Goal: Information Seeking & Learning: Learn about a topic

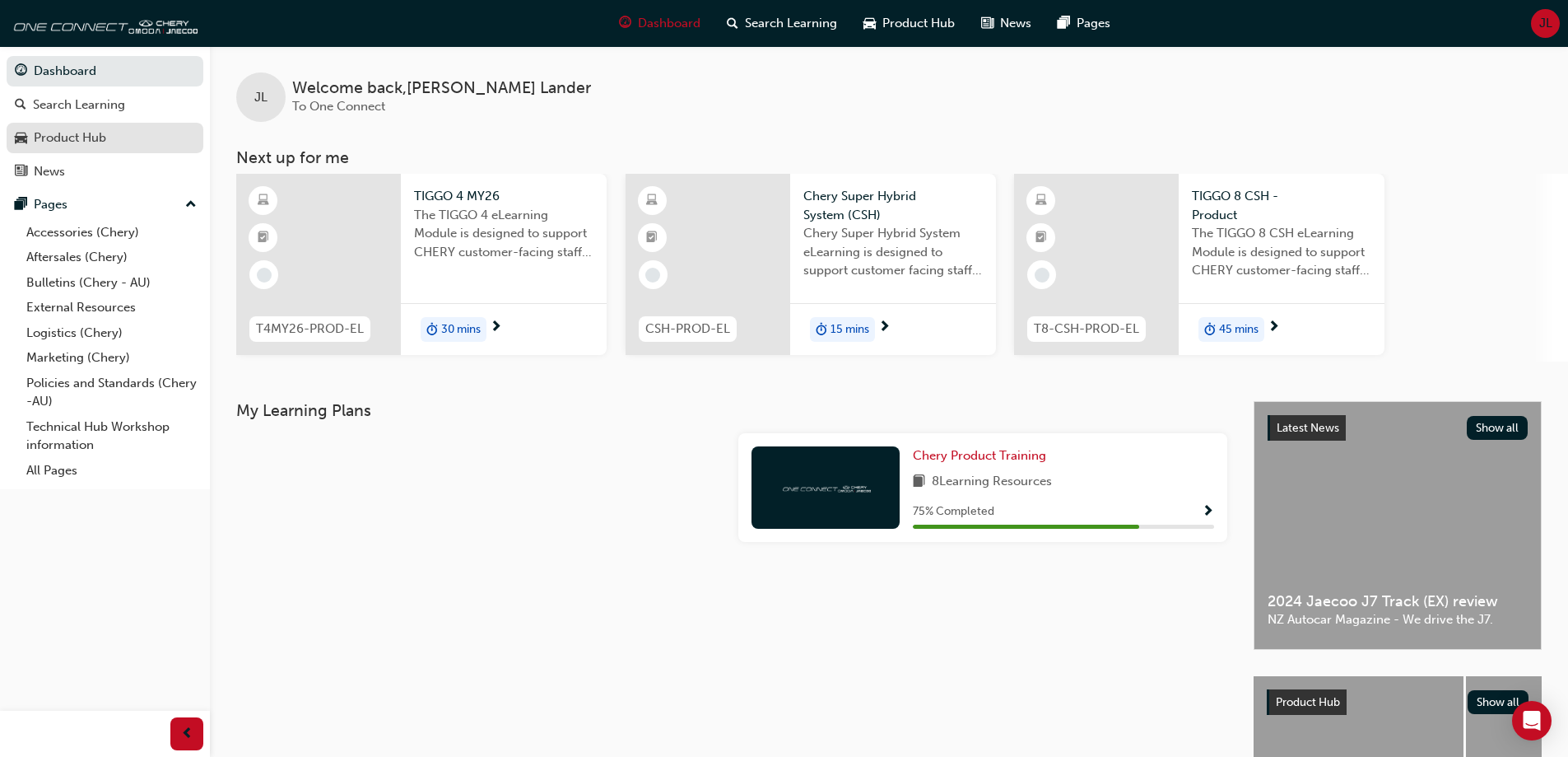
click at [52, 139] on div "Product Hub" at bounding box center [70, 137] width 72 height 19
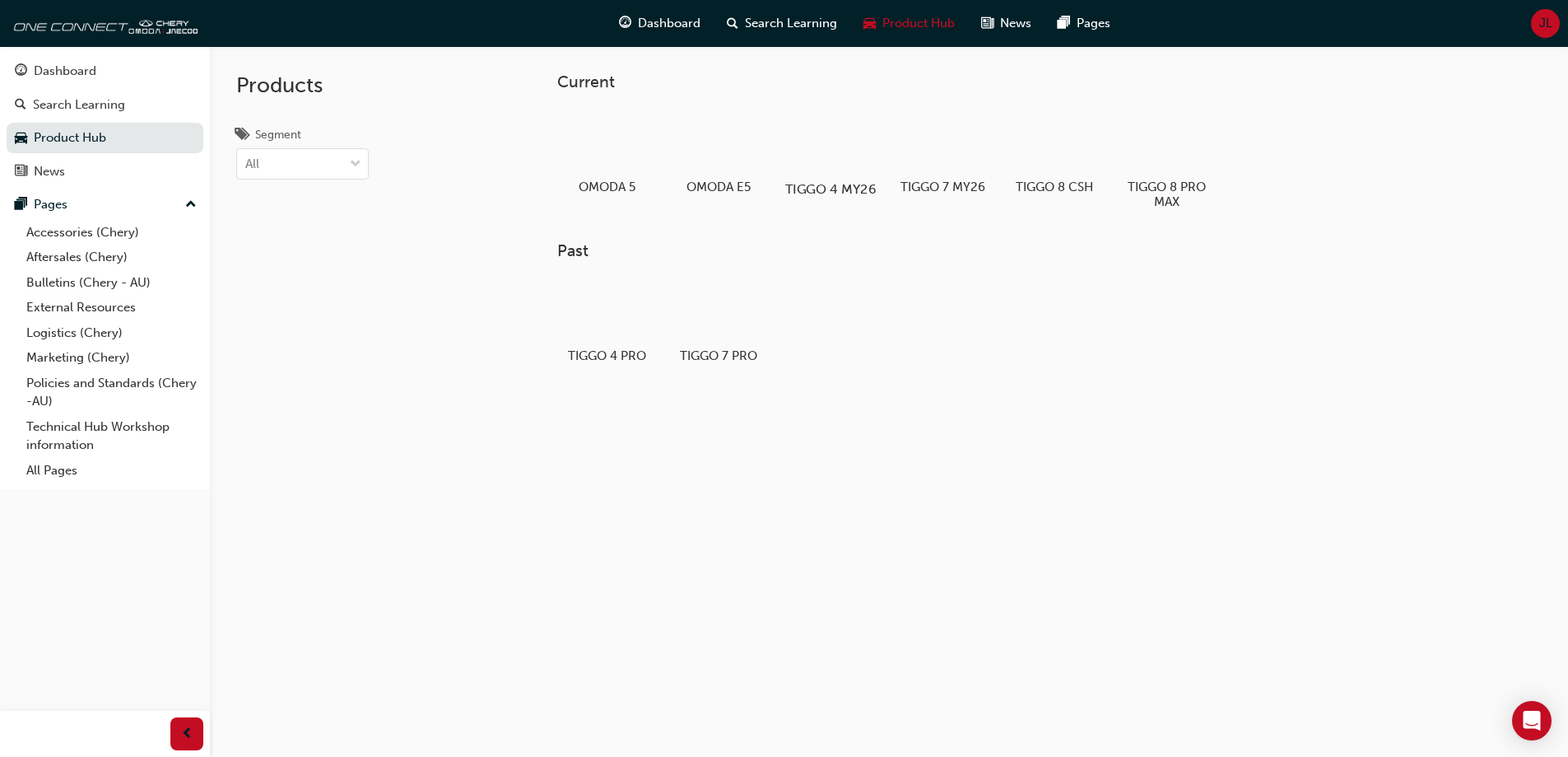
click at [827, 150] on div at bounding box center [830, 141] width 92 height 66
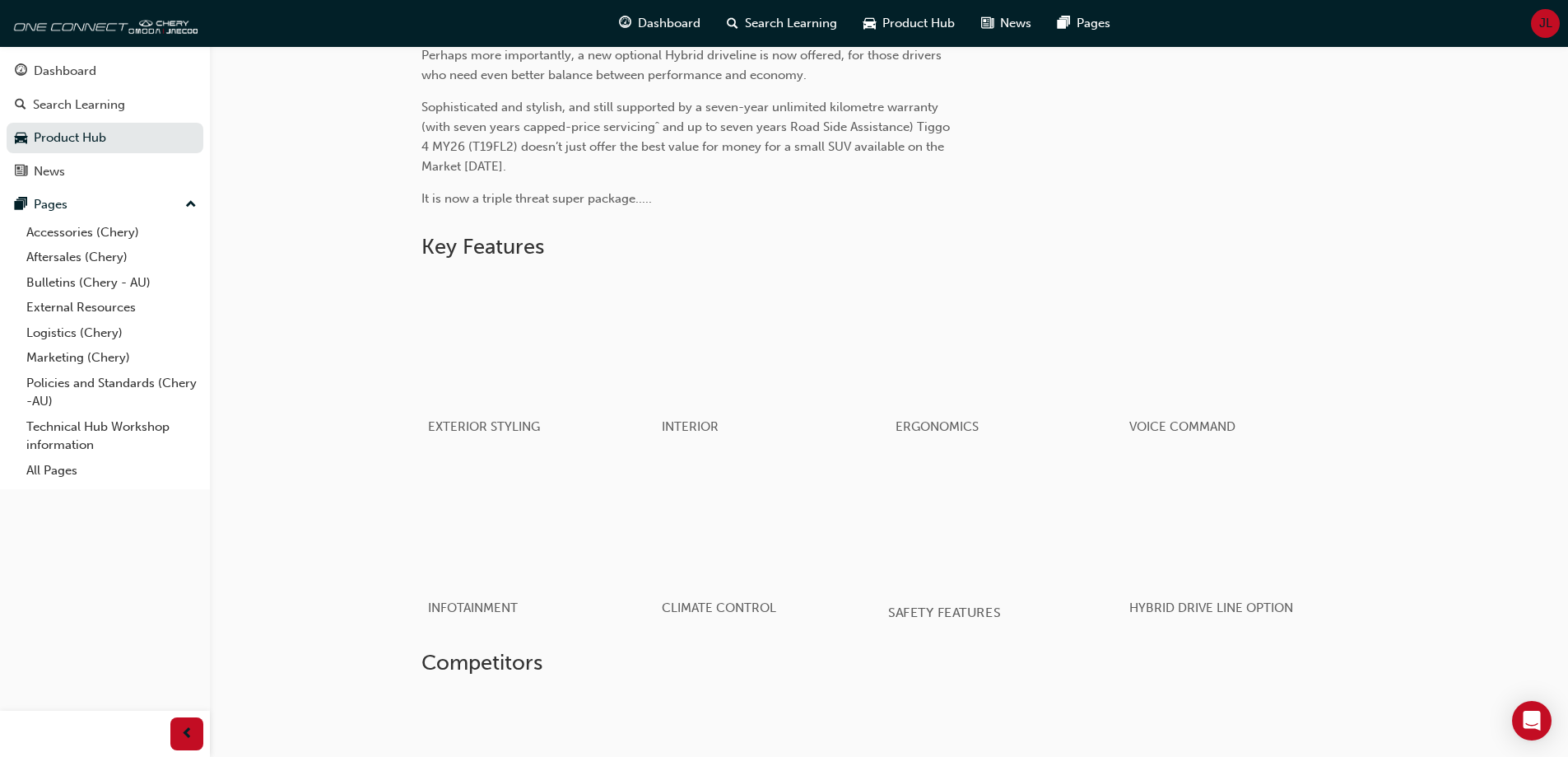
scroll to position [676, 0]
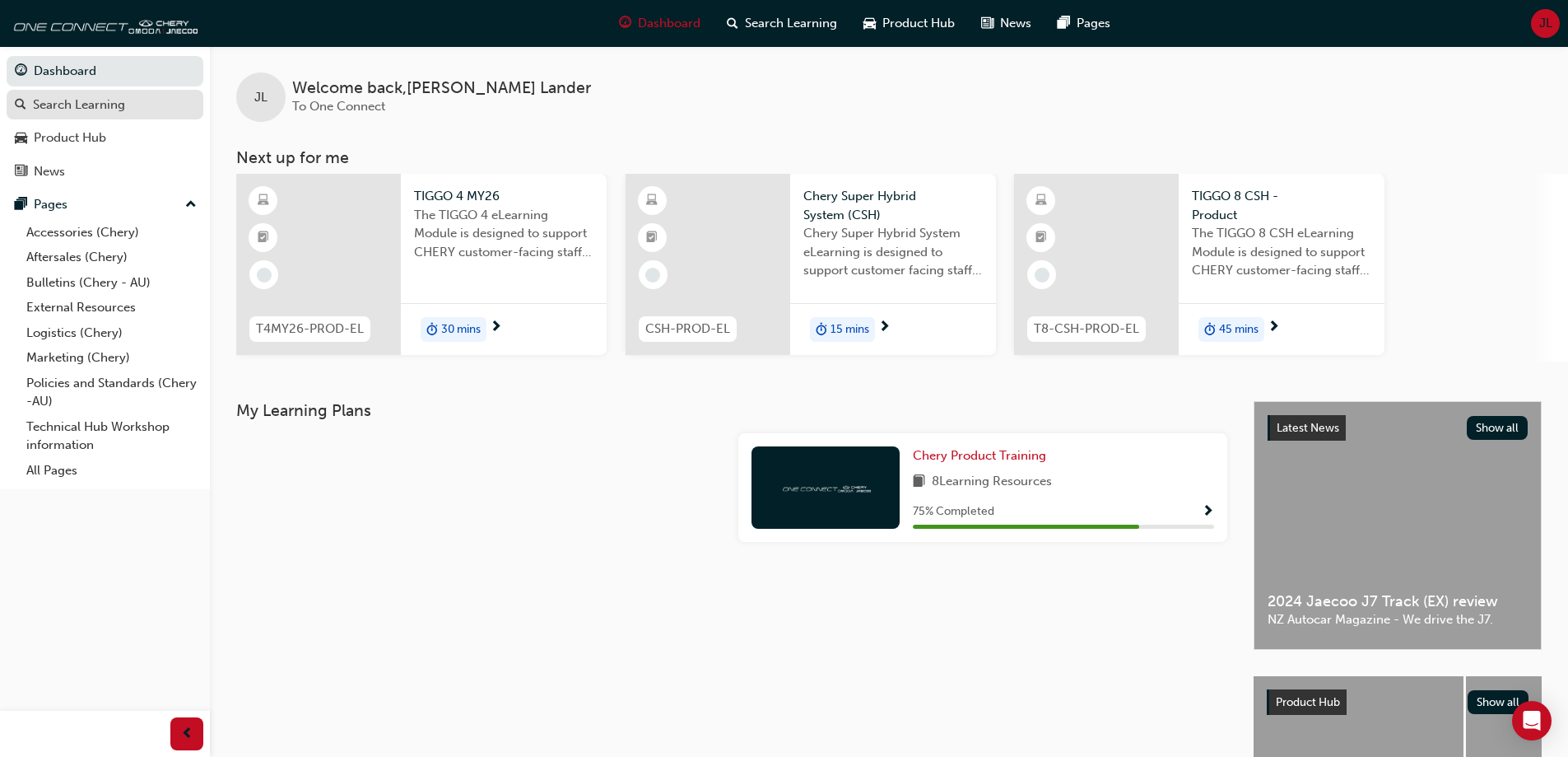
click at [70, 100] on div "Search Learning" at bounding box center [78, 105] width 92 height 19
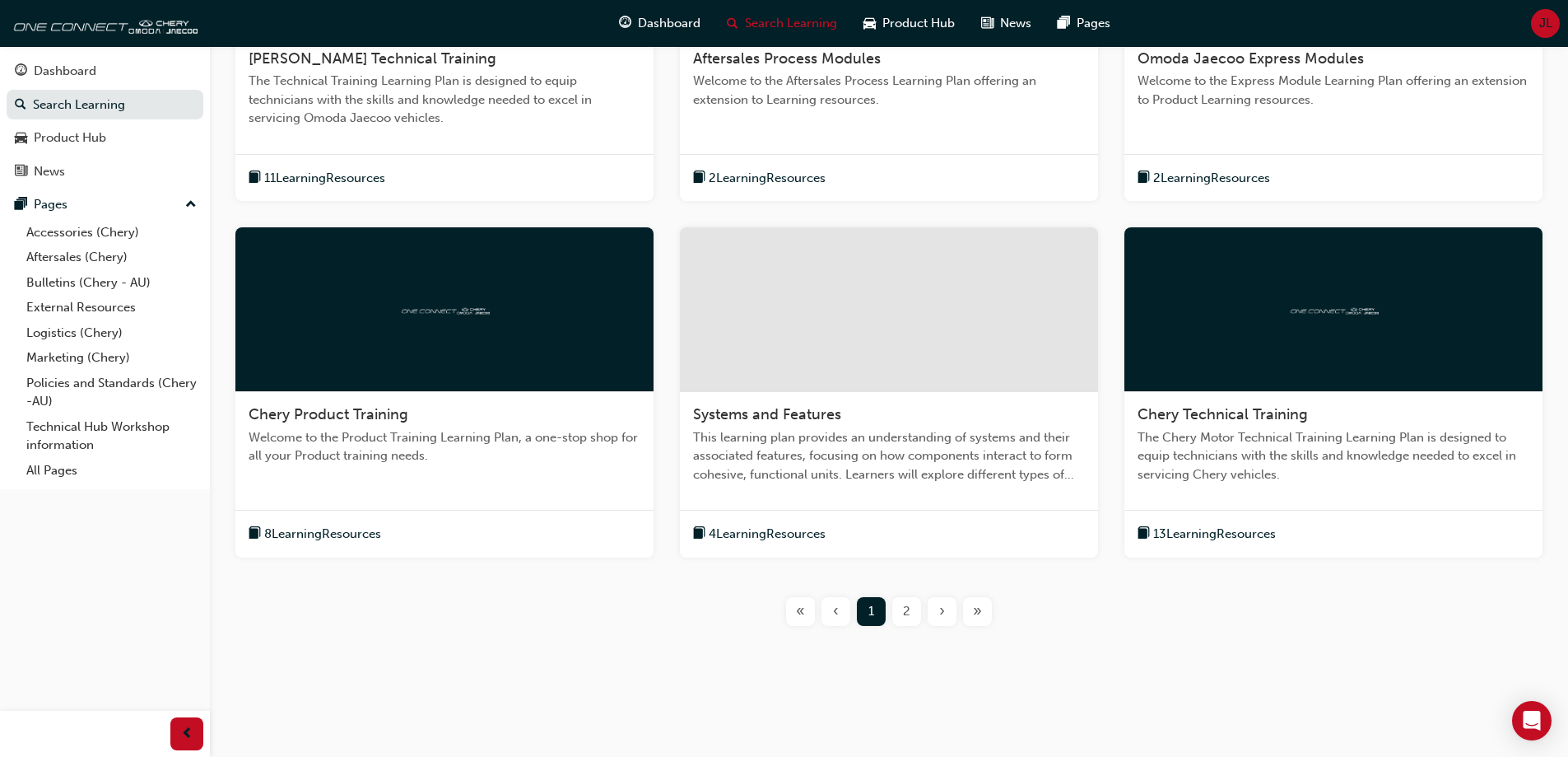
scroll to position [512, 0]
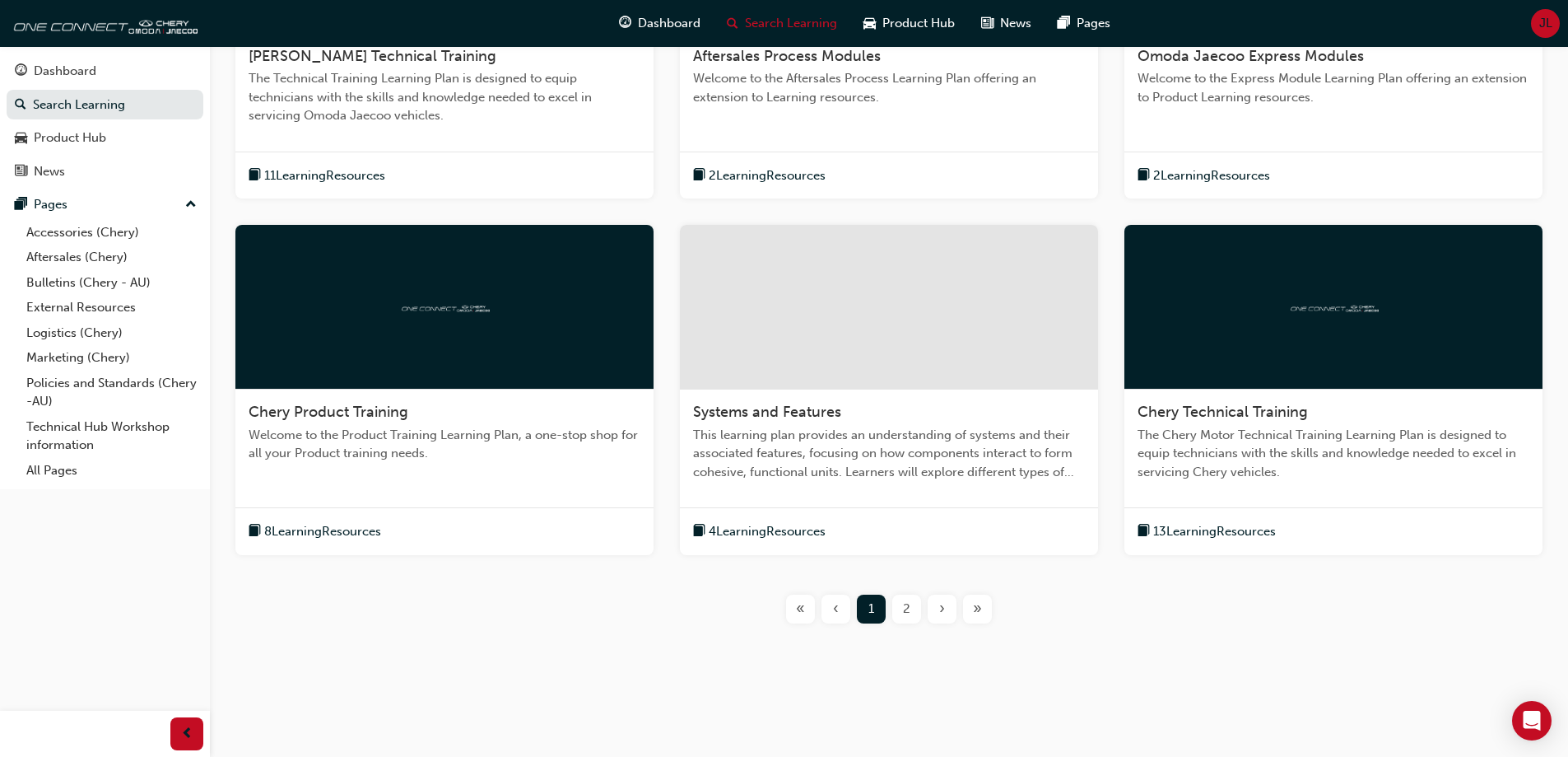
click at [947, 610] on div "›" at bounding box center [941, 609] width 29 height 29
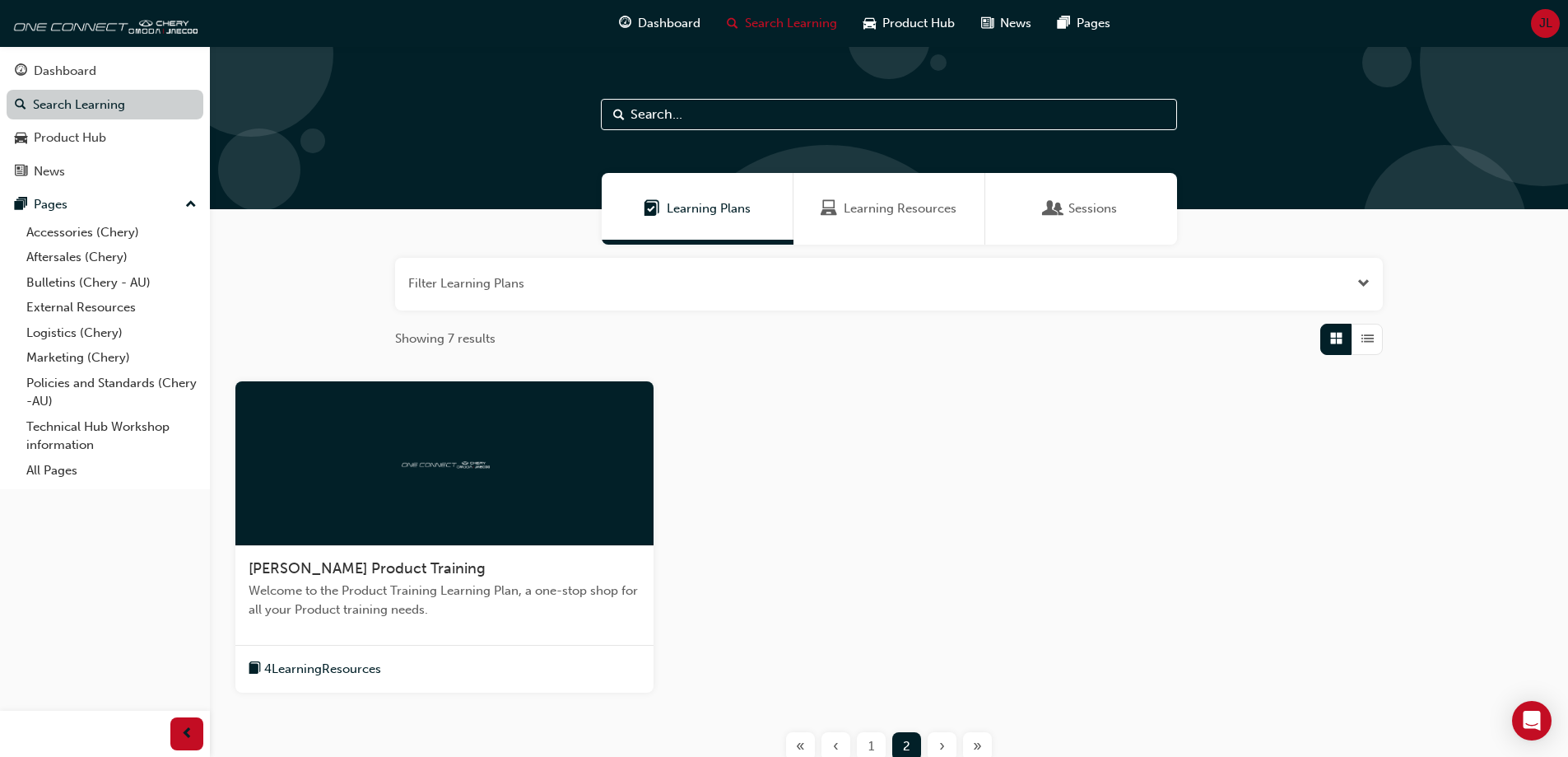
click at [76, 106] on link "Search Learning" at bounding box center [105, 105] width 197 height 31
click at [1087, 208] on span "Sessions" at bounding box center [1092, 209] width 48 height 19
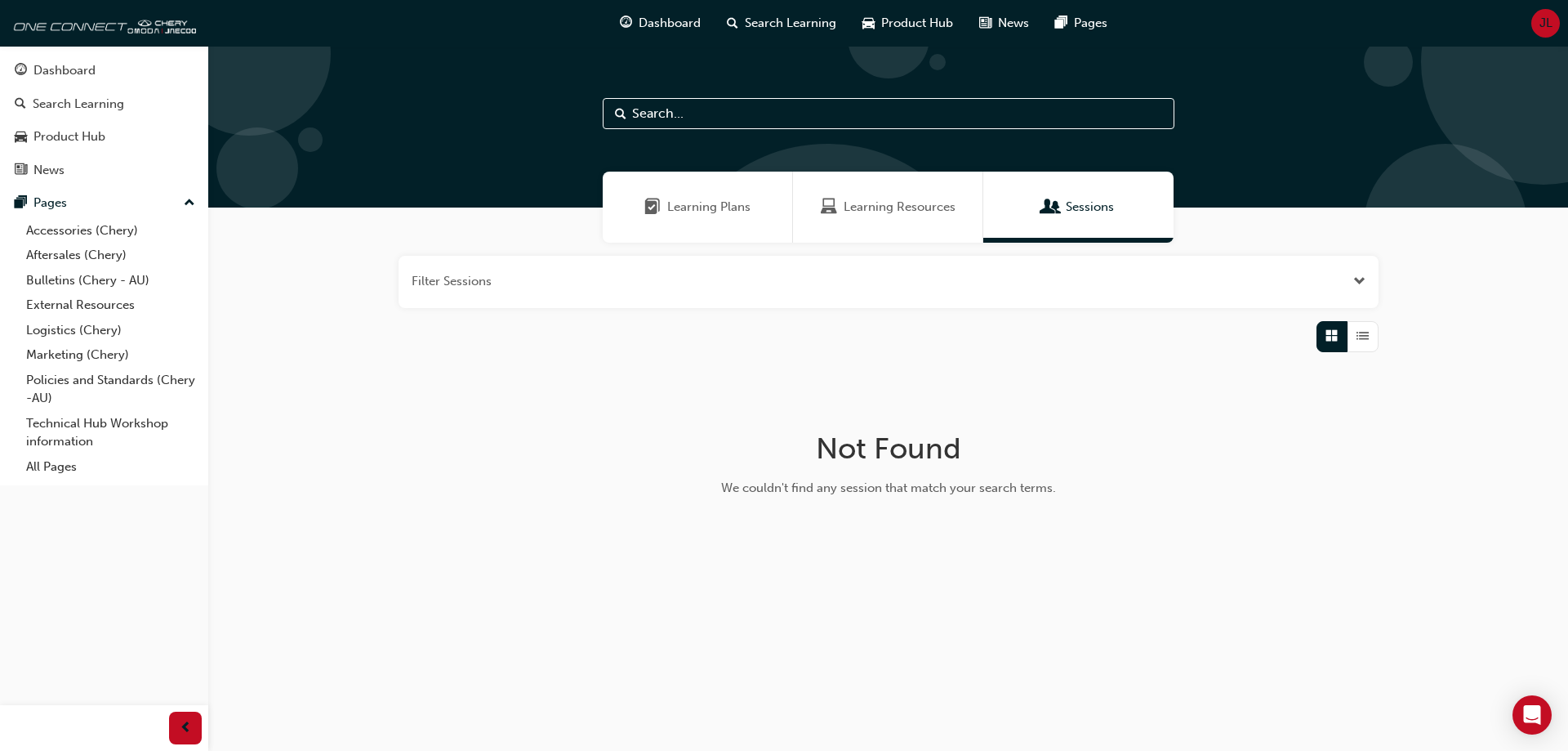
click at [709, 205] on span "Learning Plans" at bounding box center [709, 207] width 84 height 18
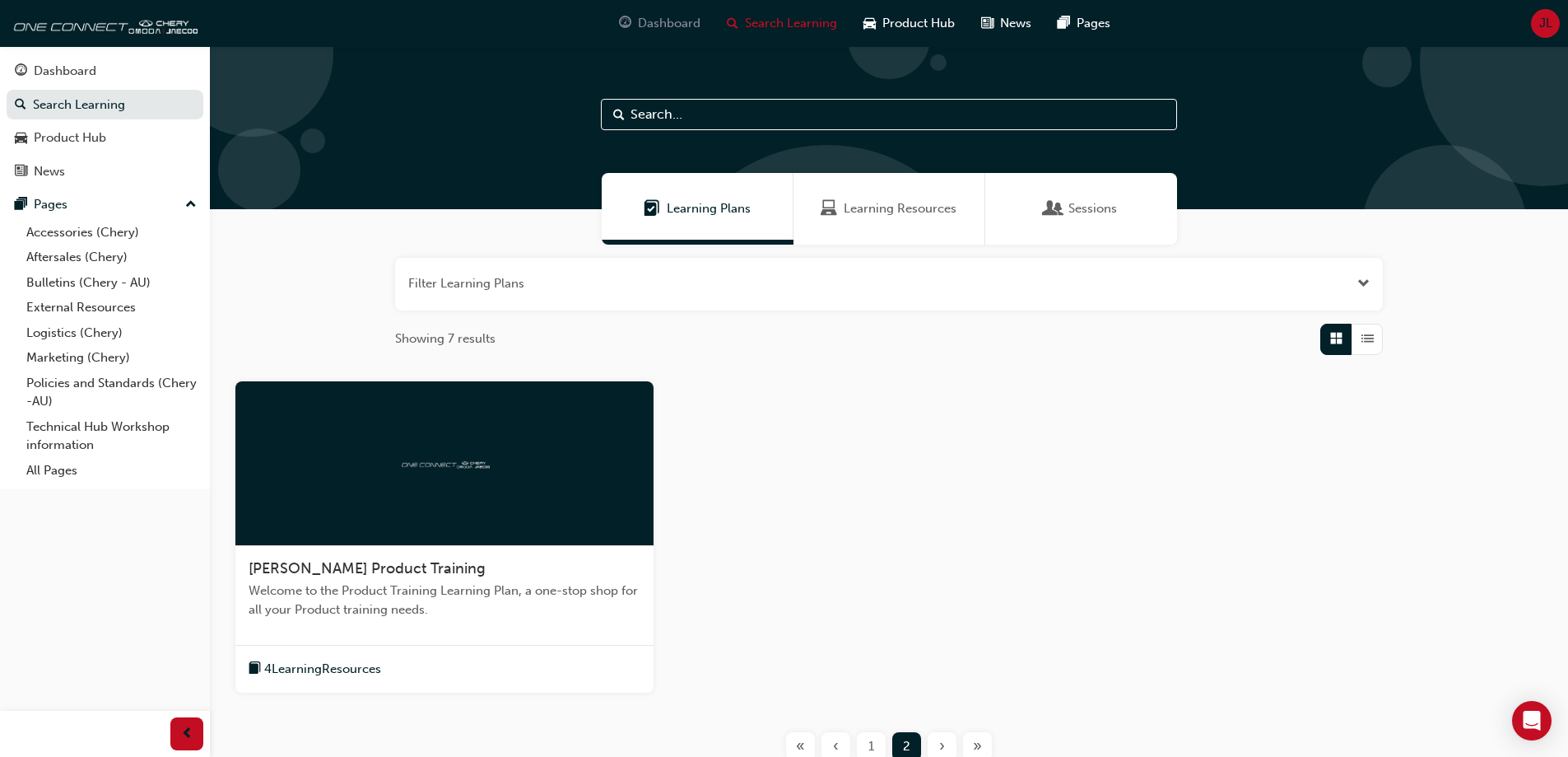
click at [673, 32] on div "Dashboard" at bounding box center [659, 23] width 108 height 33
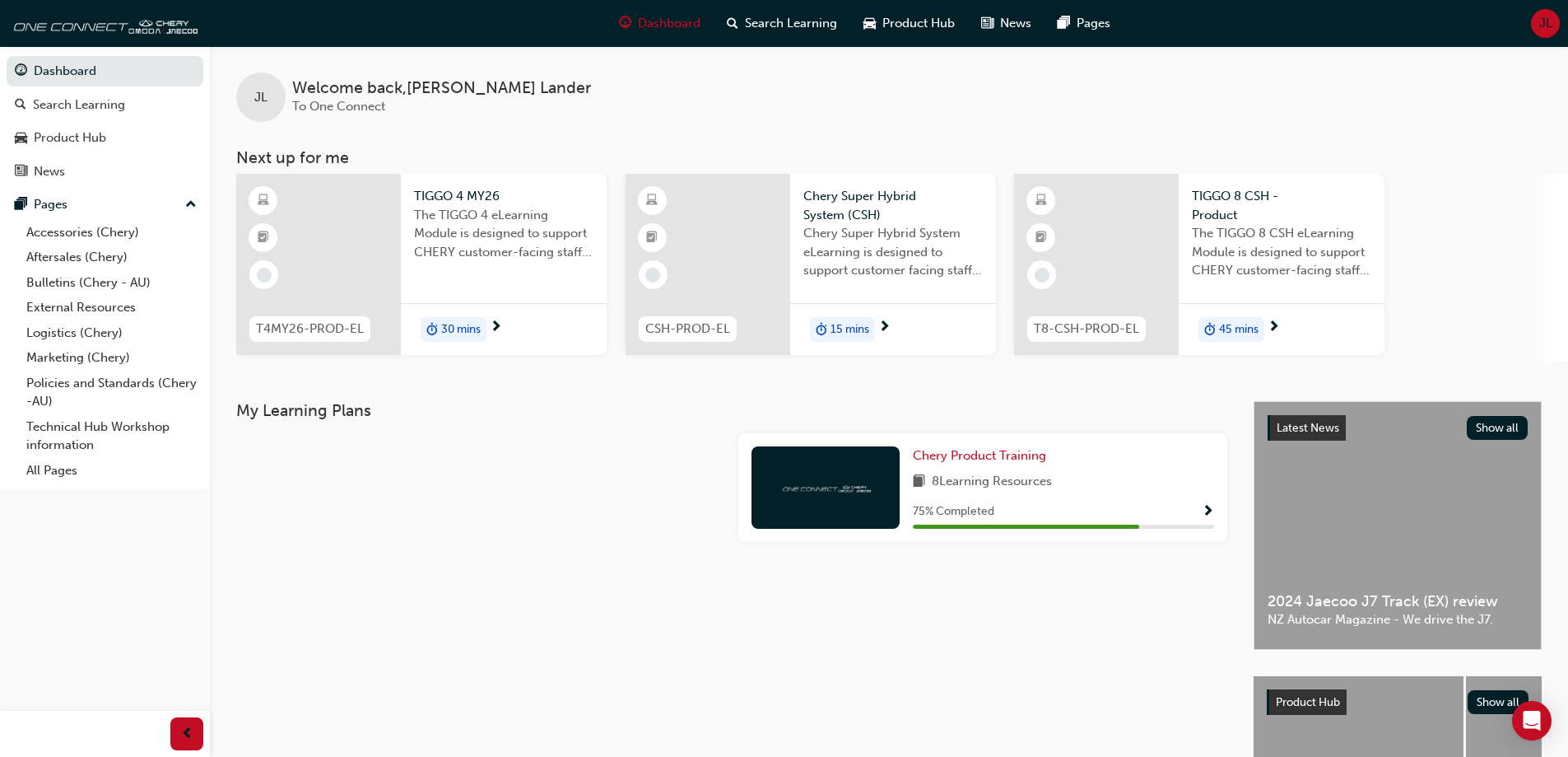
click at [1041, 484] on span "8 Learning Resources" at bounding box center [992, 482] width 121 height 20
click at [987, 454] on span "Chery Product Training" at bounding box center [979, 455] width 134 height 15
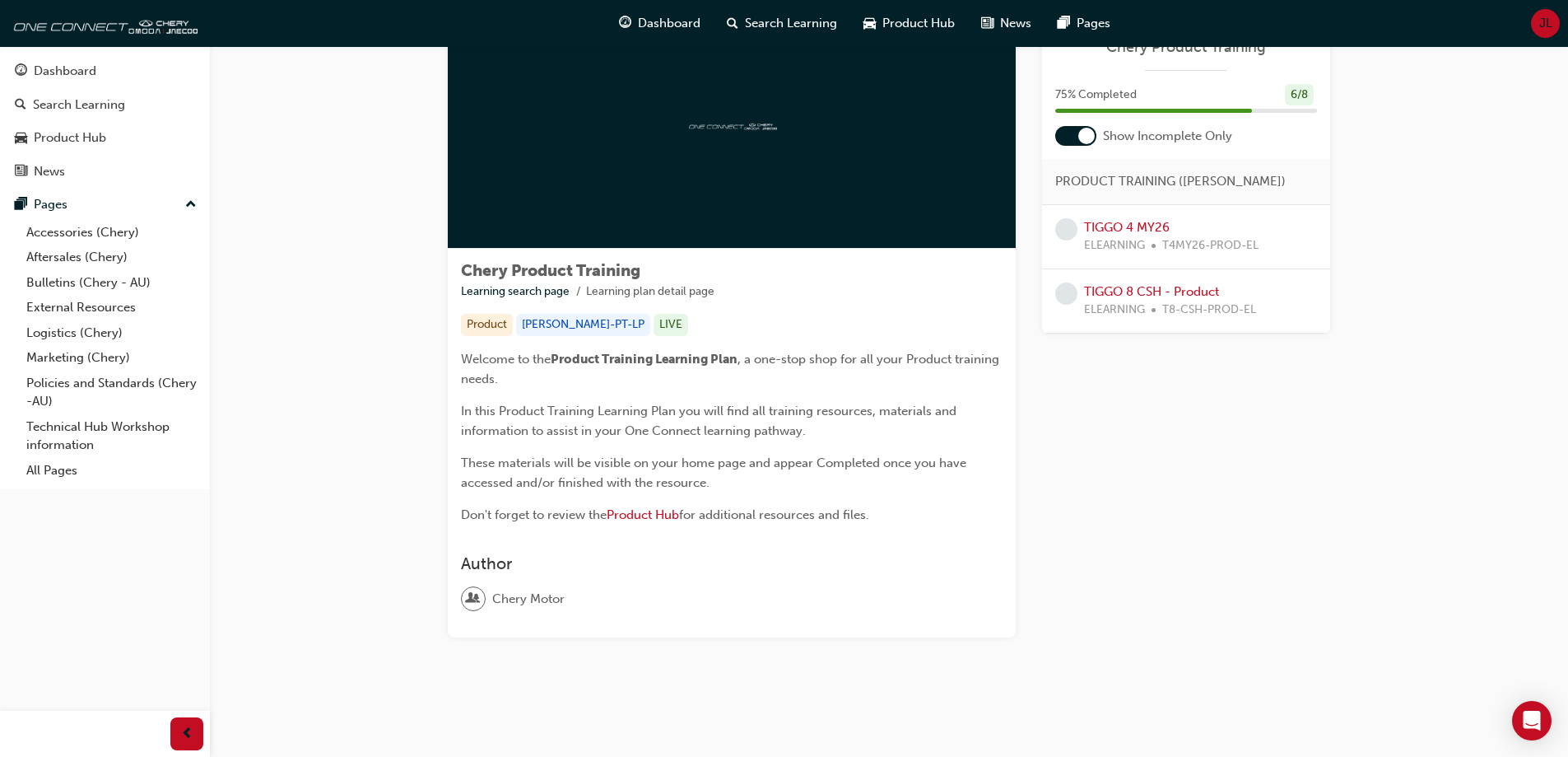
scroll to position [84, 0]
click at [53, 285] on link "Bulletins (Chery - AU)" at bounding box center [111, 283] width 184 height 26
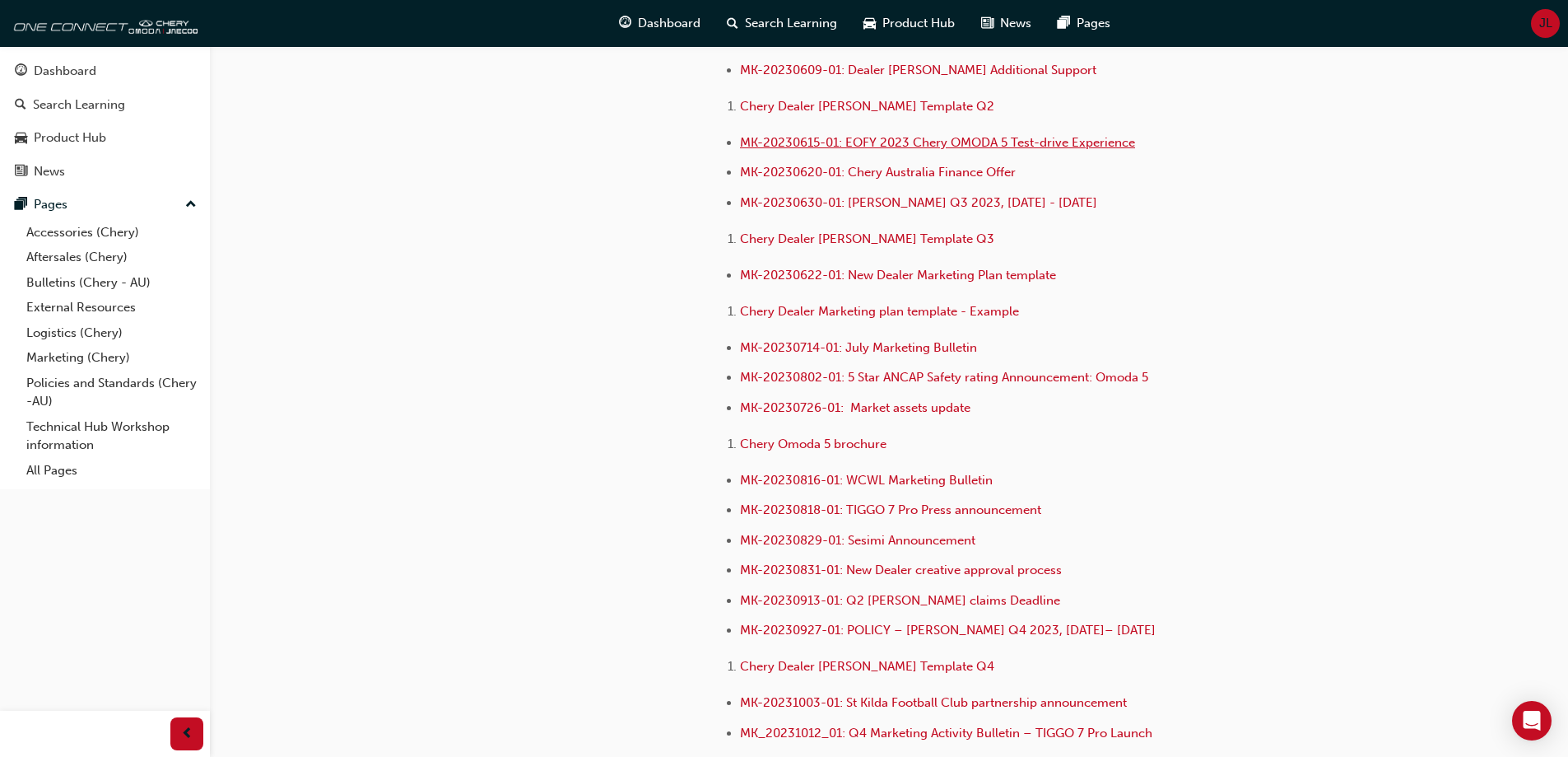
scroll to position [2964, 0]
